Goal: Information Seeking & Learning: Learn about a topic

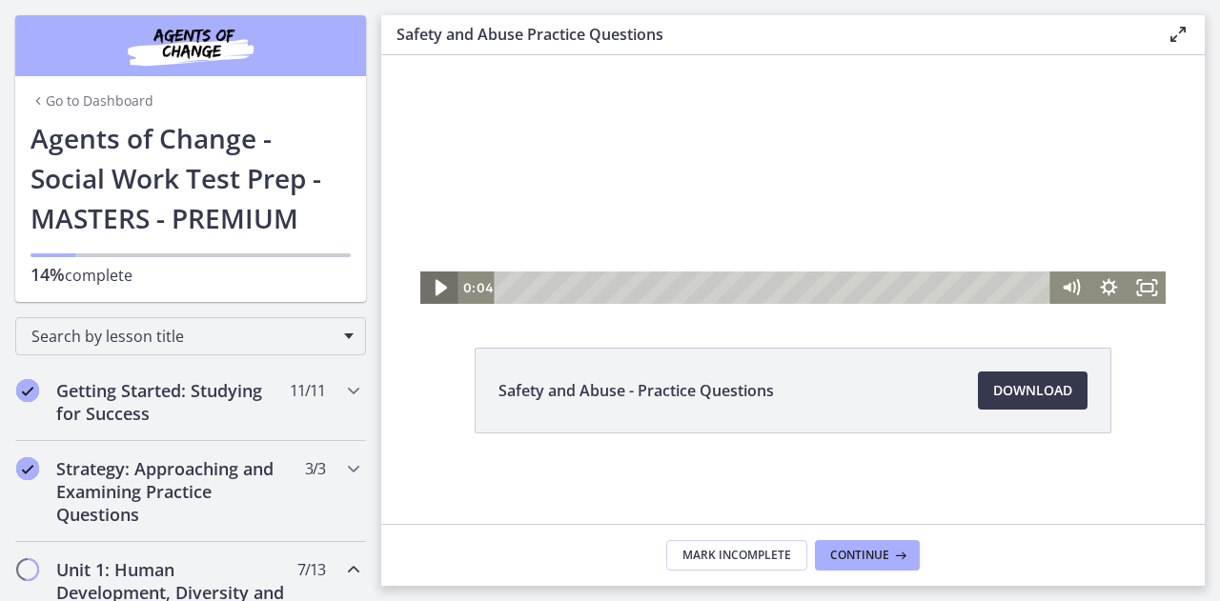
click at [435, 285] on icon "Play Video" at bounding box center [440, 288] width 11 height 16
click at [1140, 292] on rect "Fullscreen" at bounding box center [1146, 288] width 13 height 10
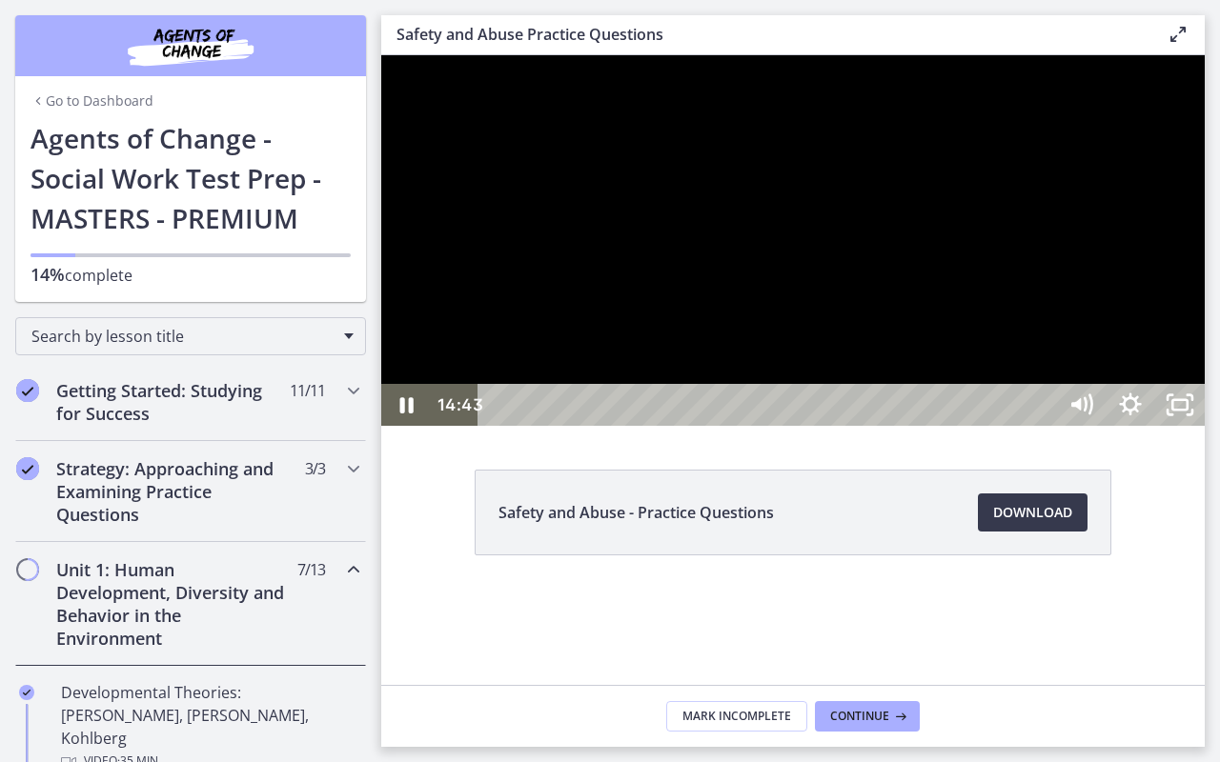
click at [770, 426] on div at bounding box center [792, 240] width 823 height 371
click at [824, 426] on div at bounding box center [792, 240] width 823 height 371
click at [790, 426] on div at bounding box center [792, 240] width 823 height 371
click at [808, 426] on div at bounding box center [792, 240] width 823 height 371
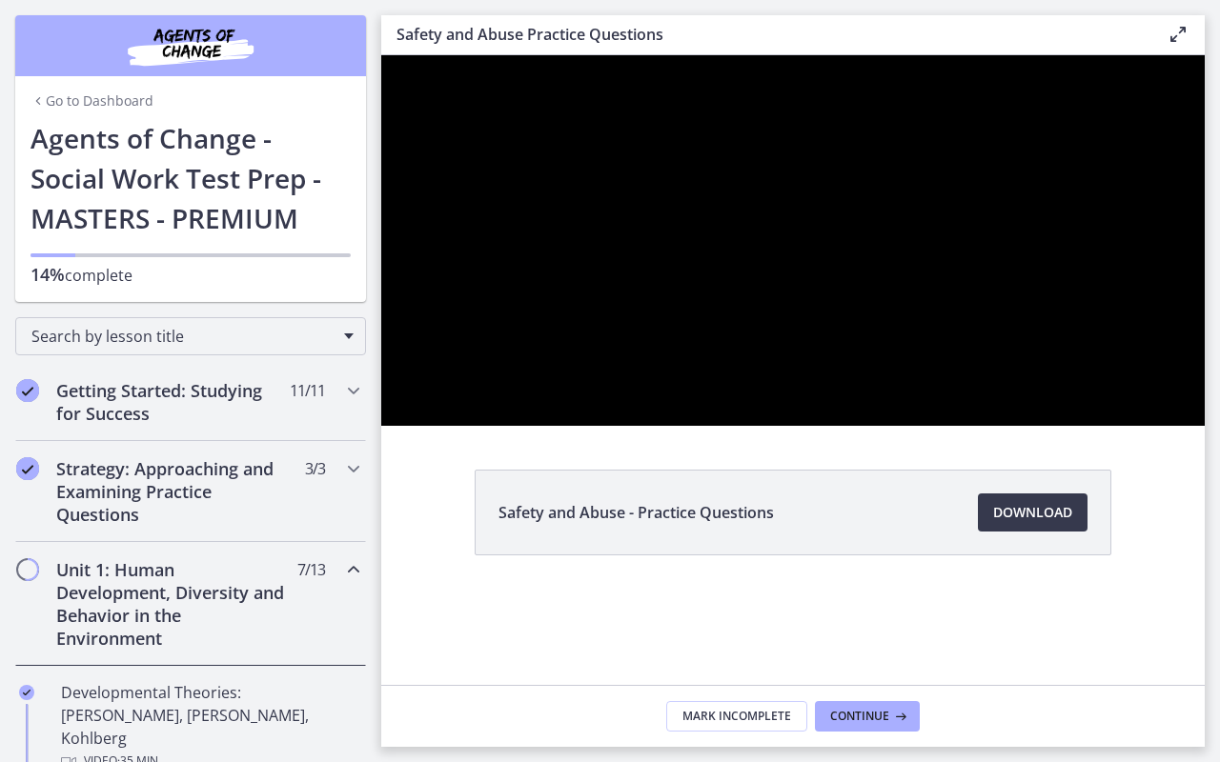
drag, startPoint x: 770, startPoint y: 405, endPoint x: 753, endPoint y: 448, distance: 46.2
click at [753, 426] on div at bounding box center [792, 240] width 823 height 371
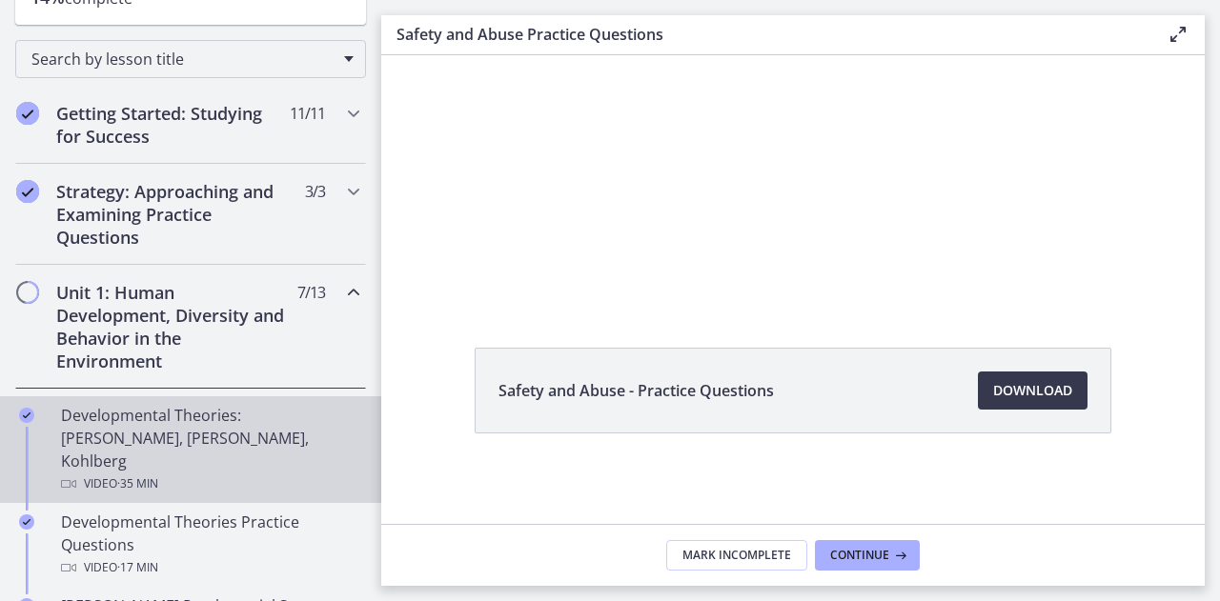
scroll to position [286, 0]
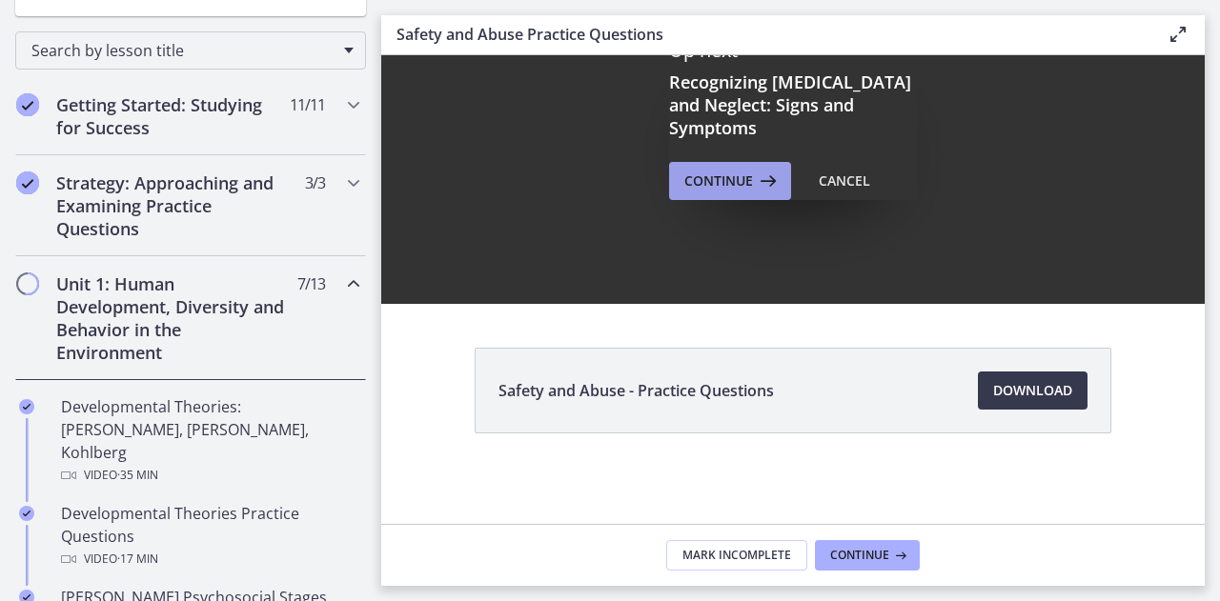
click at [743, 170] on span "Continue" at bounding box center [718, 181] width 69 height 23
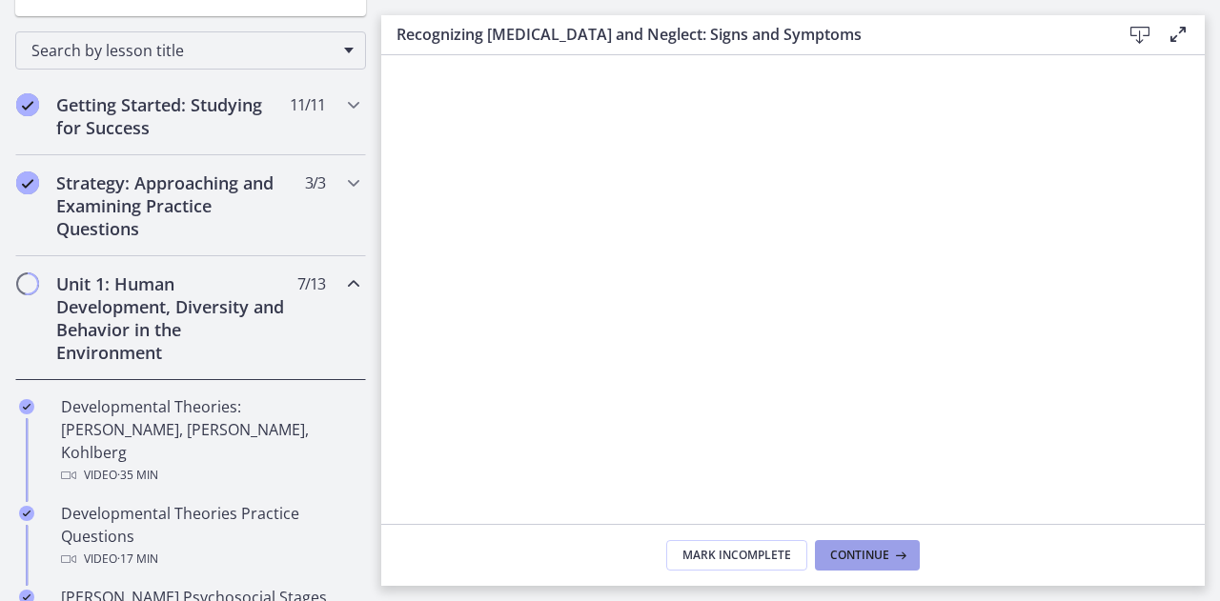
click at [857, 556] on span "Continue" at bounding box center [859, 555] width 59 height 15
click at [858, 554] on span "Continue" at bounding box center [859, 555] width 59 height 15
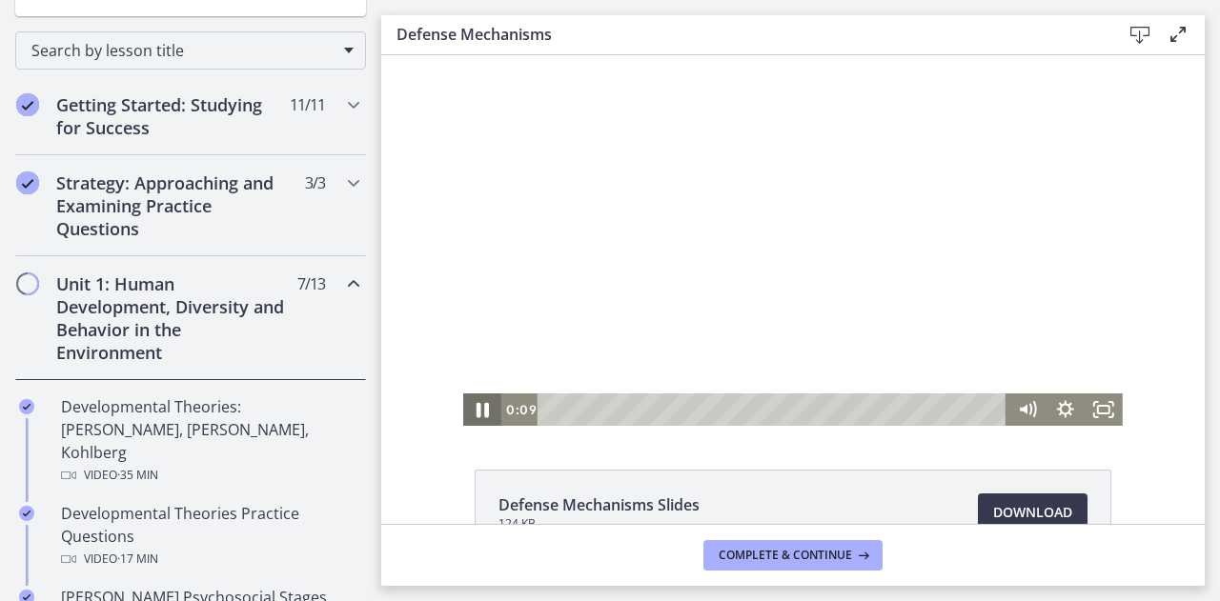
click at [478, 416] on icon "Pause" at bounding box center [483, 410] width 12 height 15
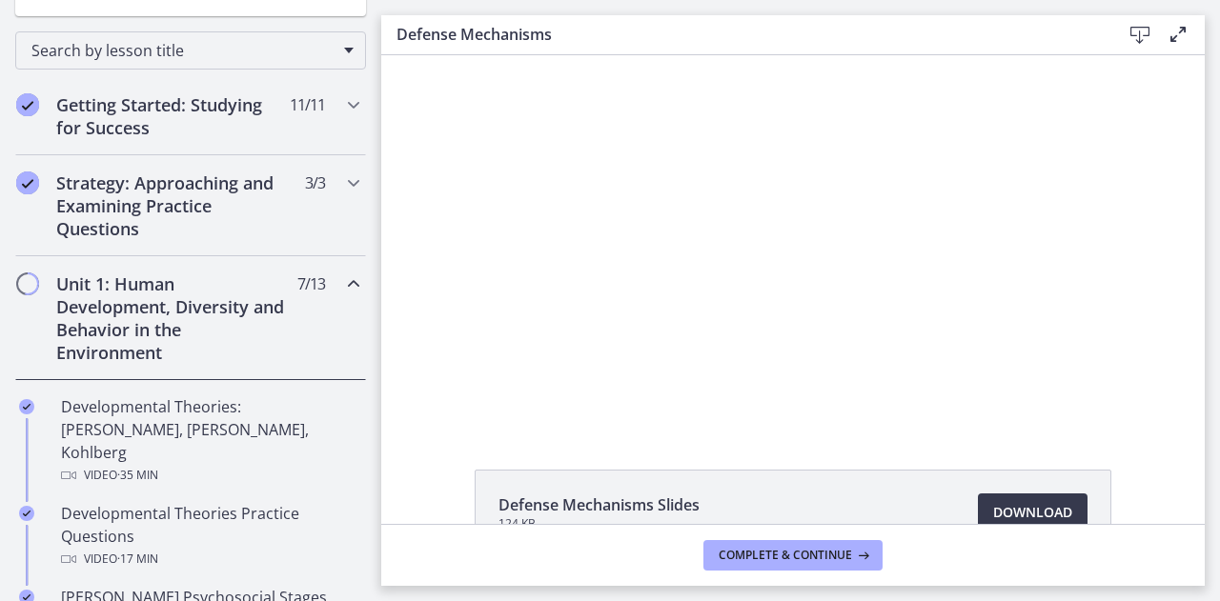
scroll to position [122, 0]
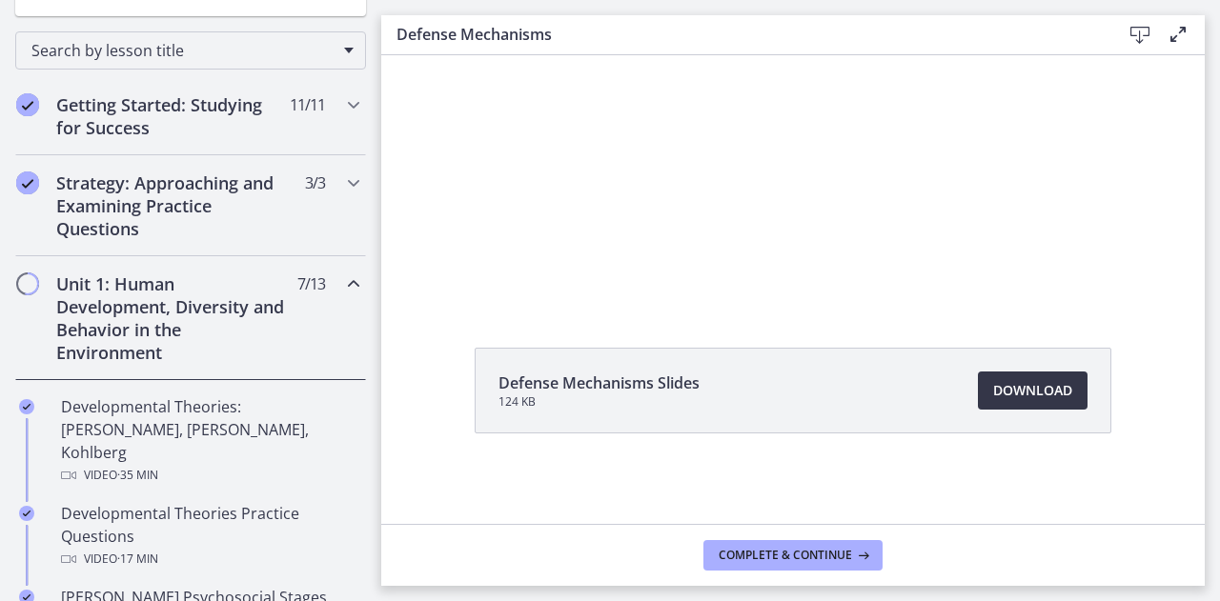
click at [1031, 388] on span "Download Opens in a new window" at bounding box center [1032, 390] width 79 height 23
